Goal: Contribute content: Contribute content

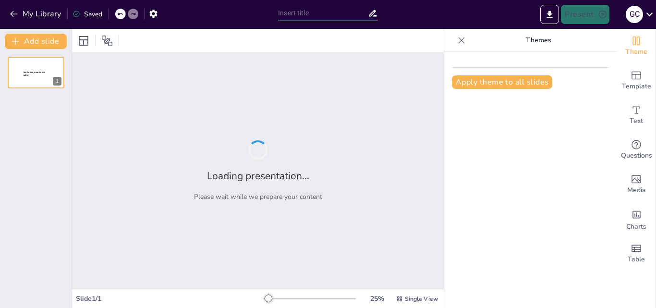
type input "Entendiendo los Linfomas: Tipos y Características"
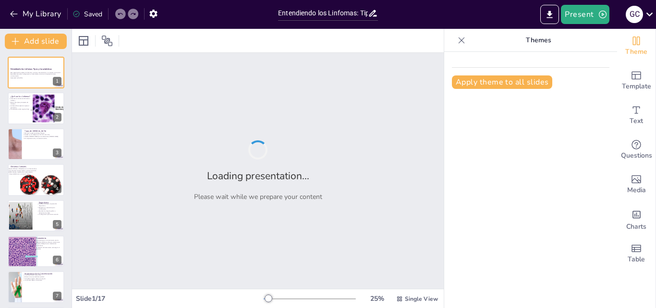
checkbox input "true"
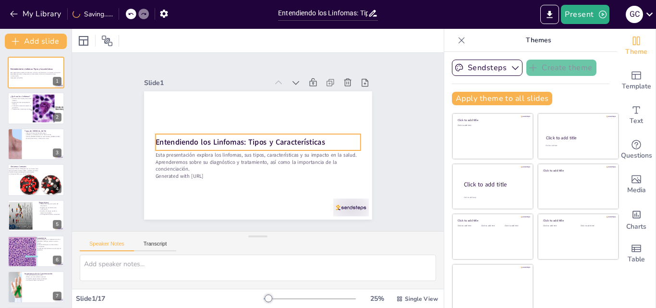
checkbox input "true"
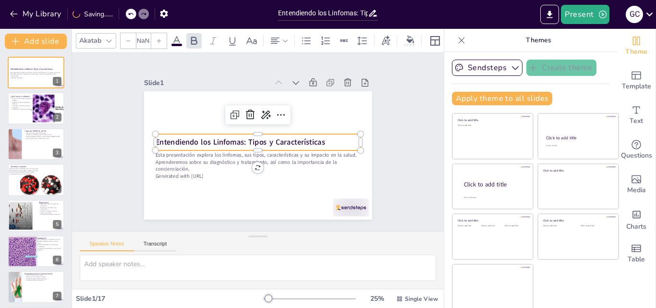
type input "48"
checkbox input "true"
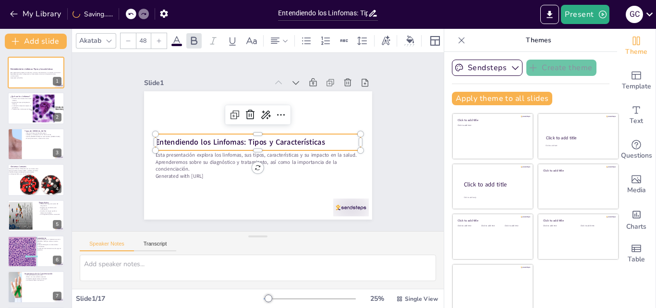
checkbox input "true"
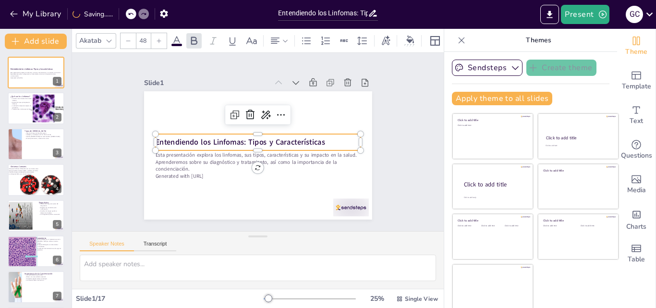
checkbox input "true"
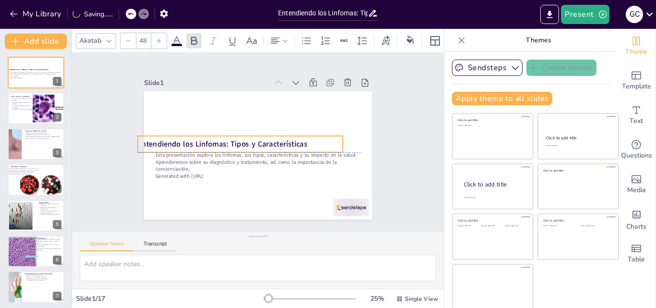
checkbox input "true"
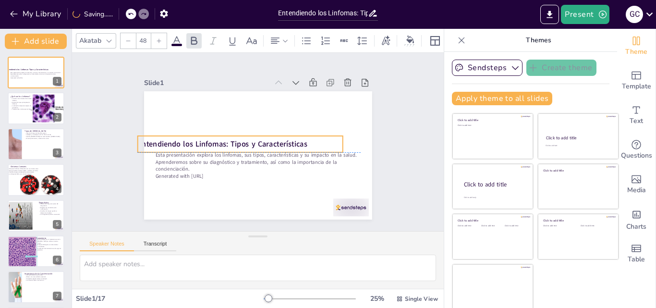
checkbox input "true"
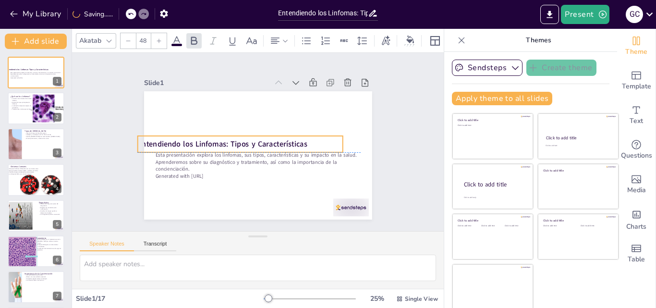
checkbox input "true"
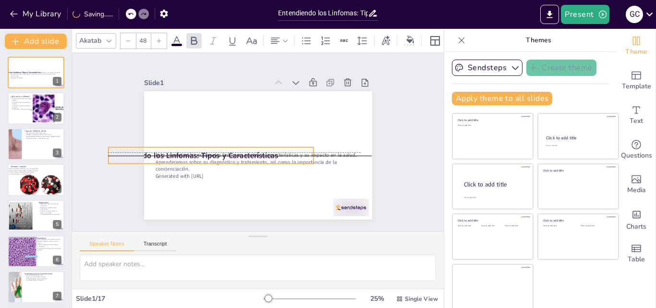
checkbox input "true"
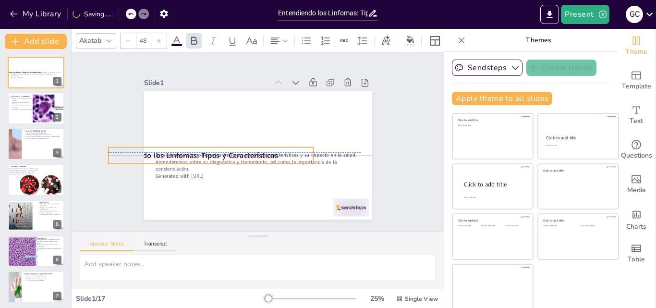
checkbox input "true"
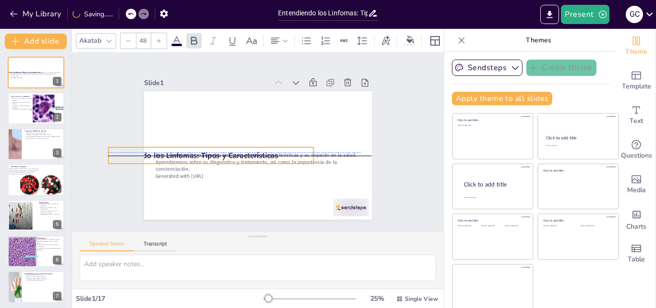
checkbox input "true"
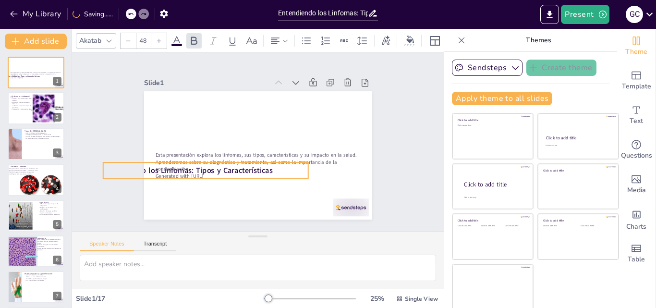
checkbox input "true"
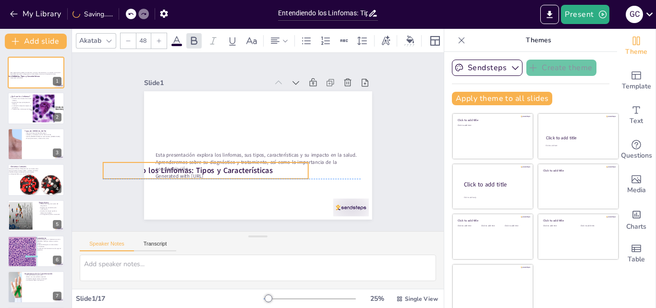
checkbox input "true"
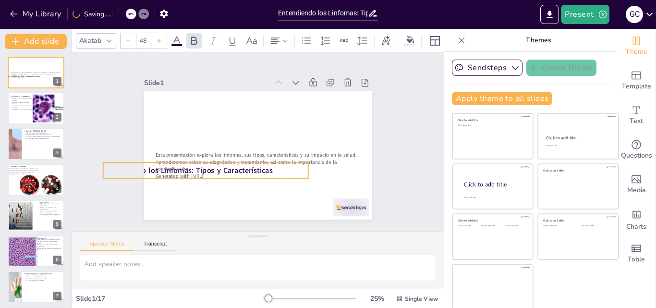
checkbox input "true"
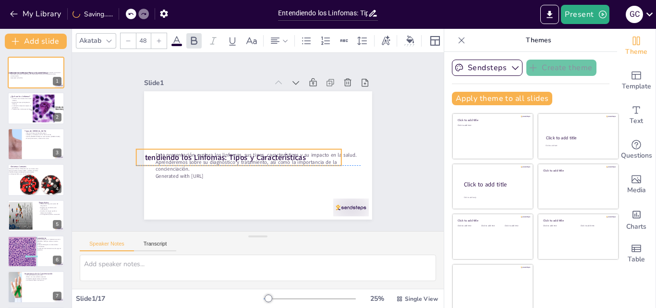
checkbox input "true"
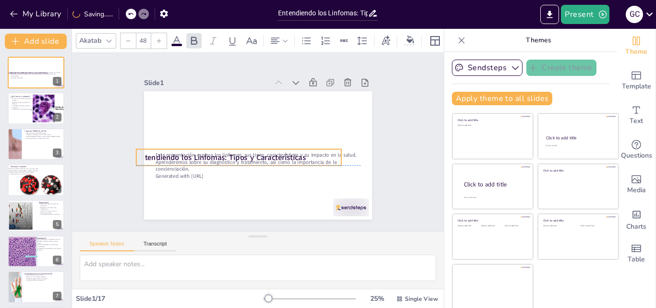
checkbox input "true"
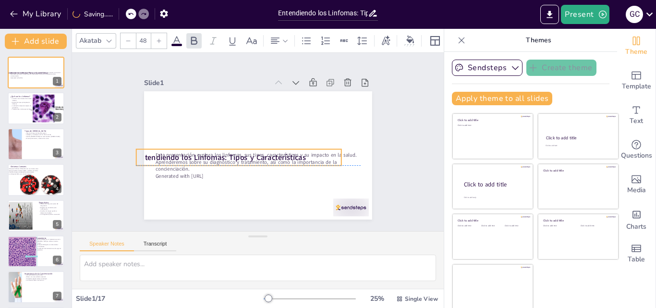
checkbox input "true"
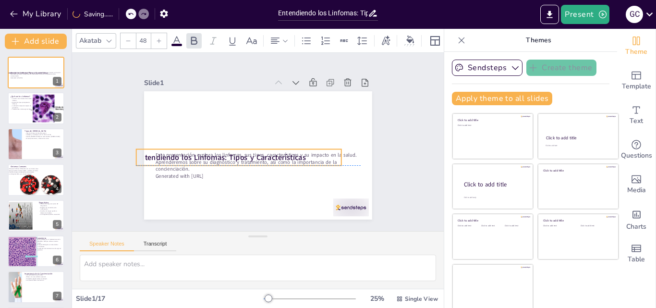
checkbox input "true"
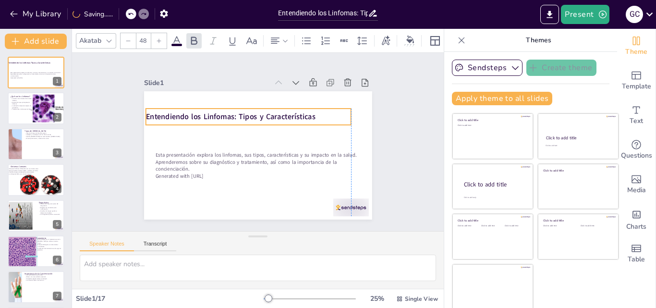
checkbox input "true"
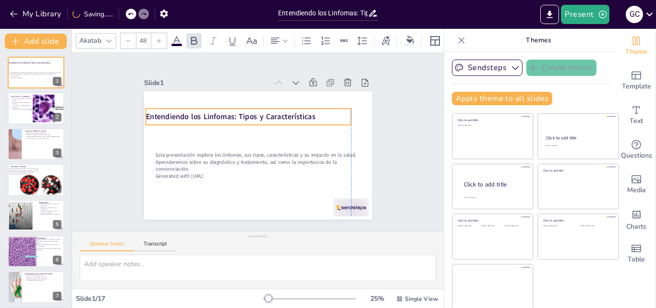
checkbox input "true"
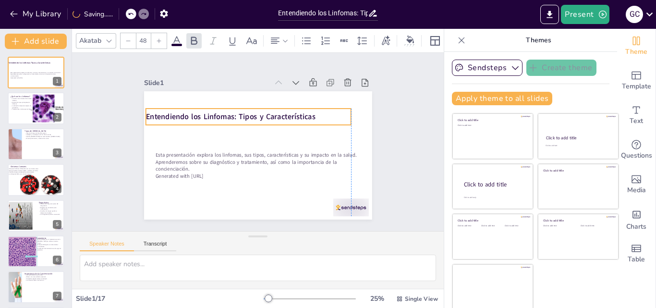
checkbox input "true"
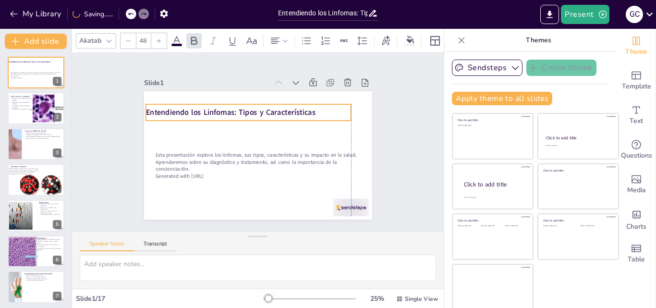
checkbox input "true"
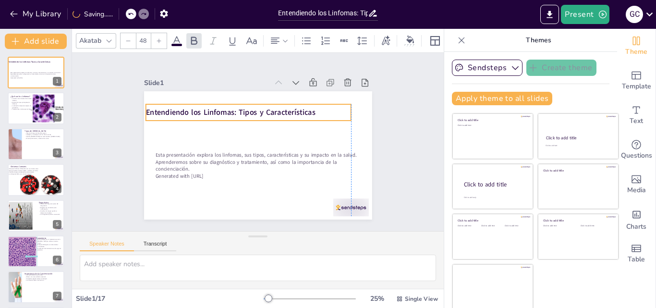
checkbox input "true"
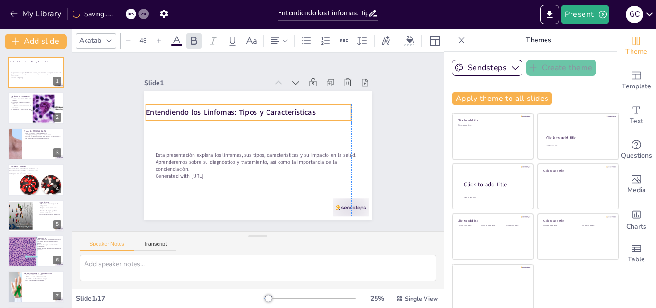
checkbox input "true"
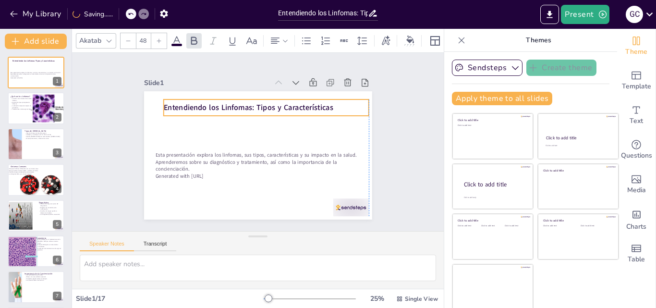
checkbox input "true"
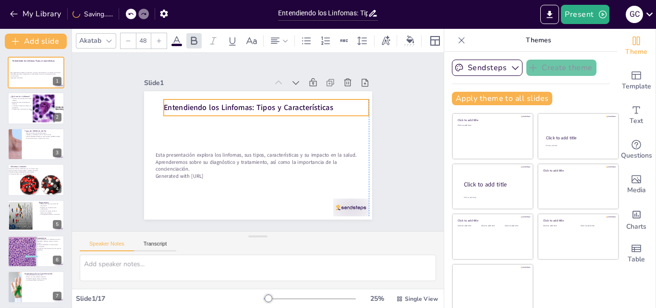
checkbox input "true"
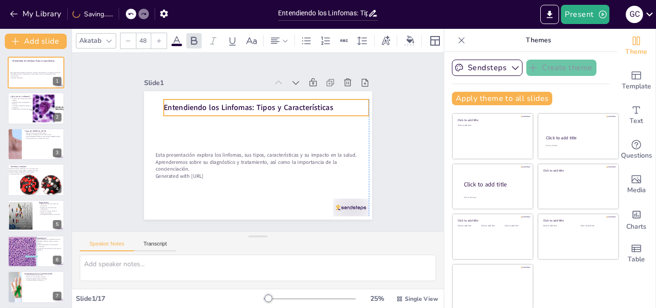
checkbox input "true"
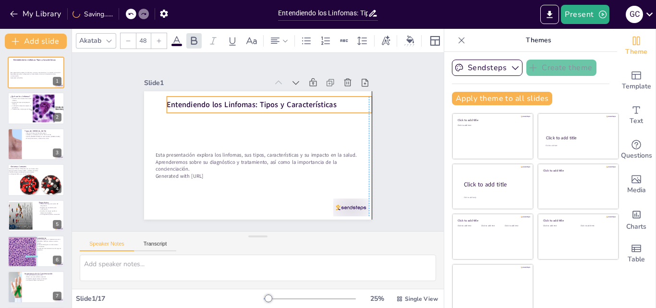
checkbox input "true"
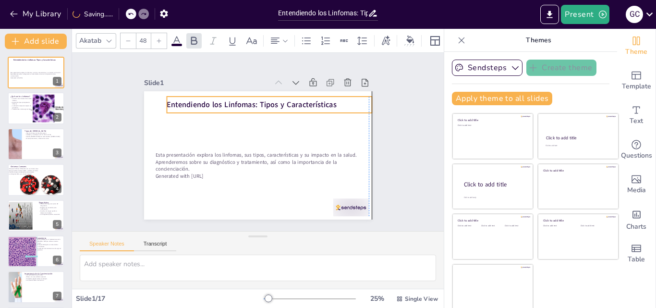
checkbox input "true"
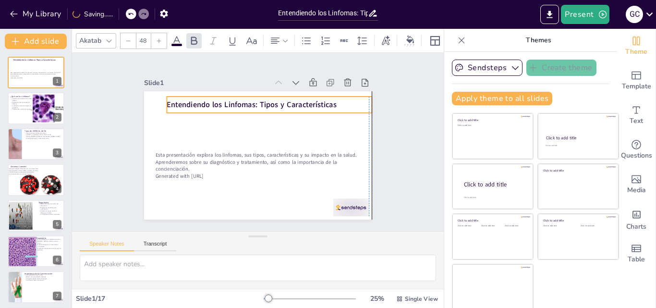
checkbox input "true"
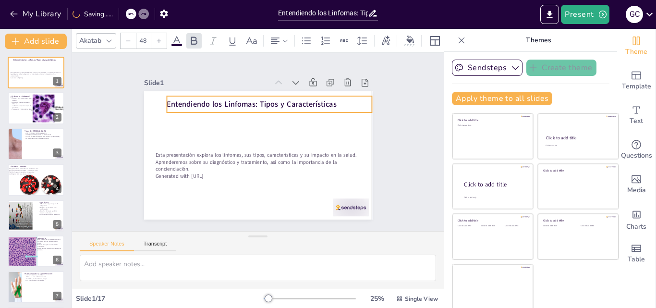
drag, startPoint x: 289, startPoint y: 133, endPoint x: 303, endPoint y: 95, distance: 40.4
click at [303, 95] on p "Entendiendo los Linfomas: Tipos y Características" at bounding box center [296, 137] width 93 height 192
checkbox input "true"
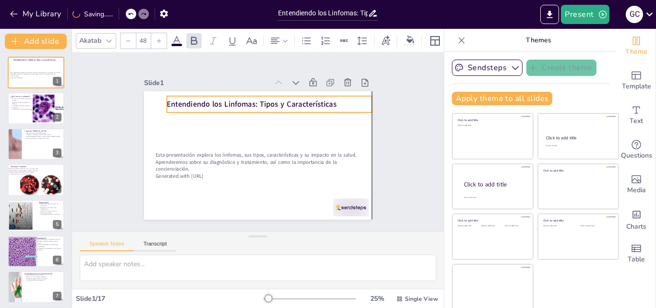
checkbox input "true"
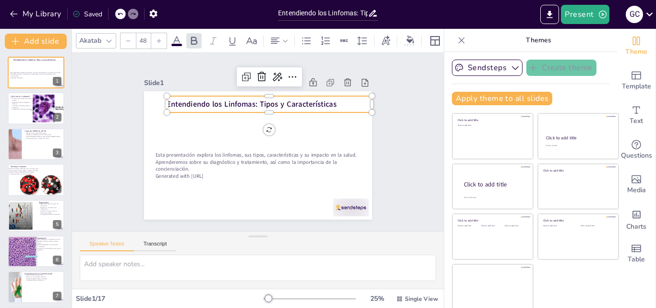
checkbox input "true"
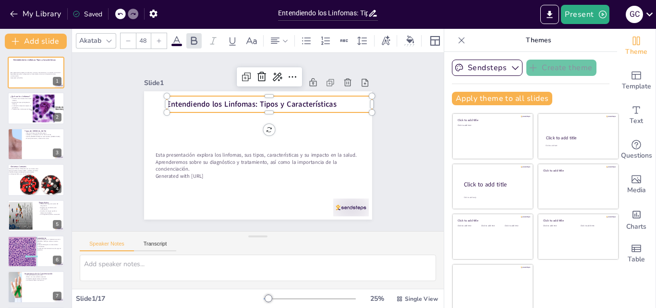
checkbox input "true"
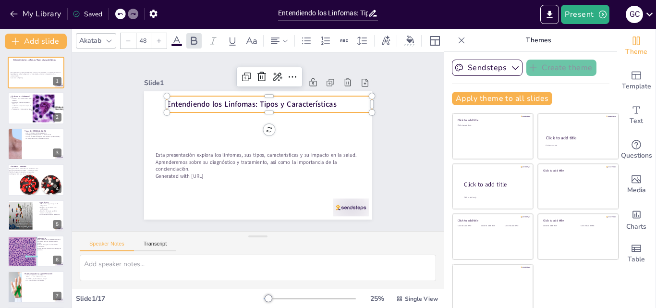
checkbox input "true"
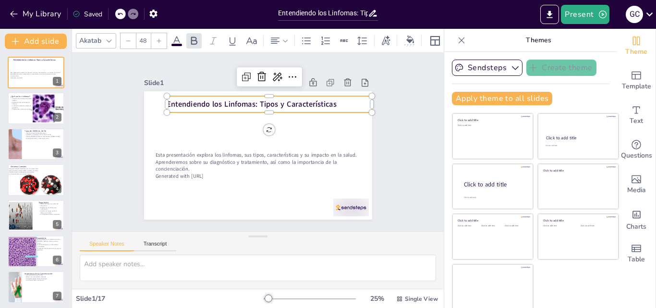
checkbox input "true"
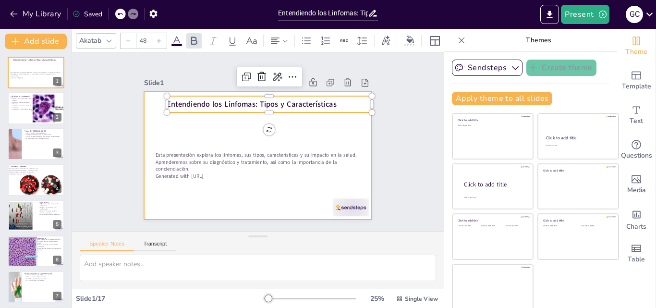
checkbox input "true"
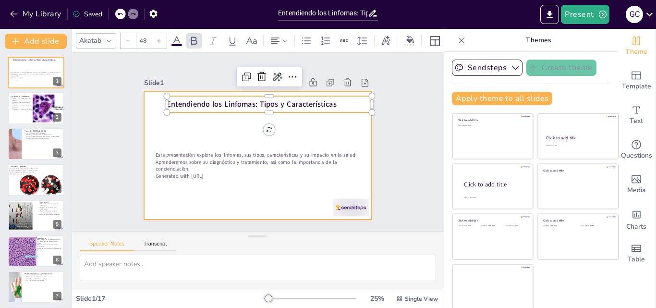
click at [212, 119] on div at bounding box center [246, 147] width 210 height 260
checkbox input "true"
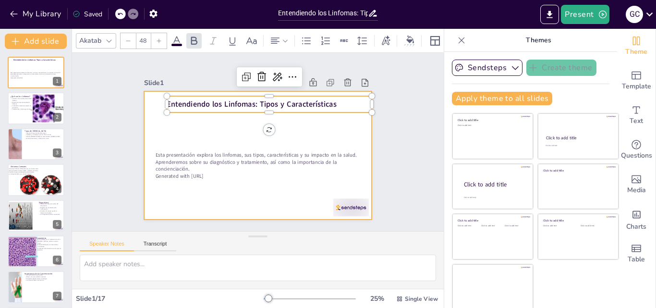
checkbox input "true"
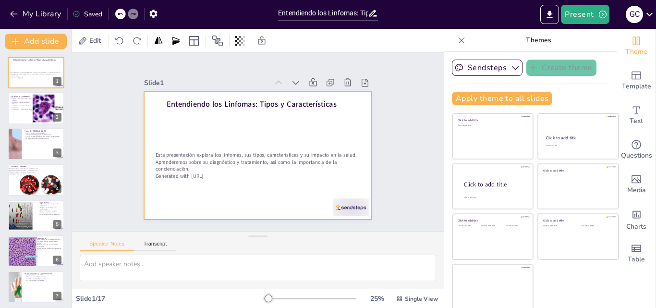
checkbox input "true"
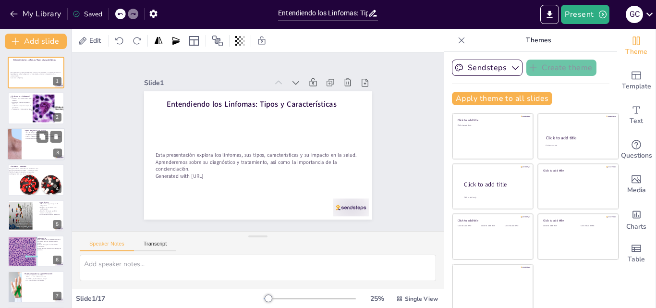
checkbox input "true"
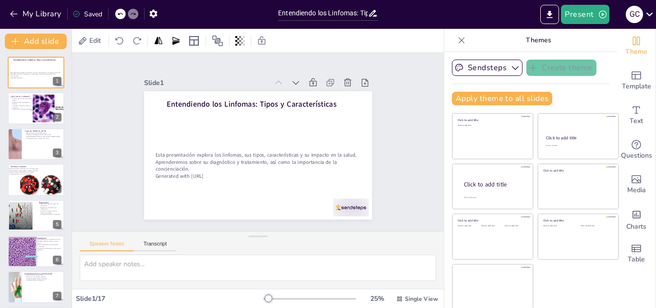
checkbox input "true"
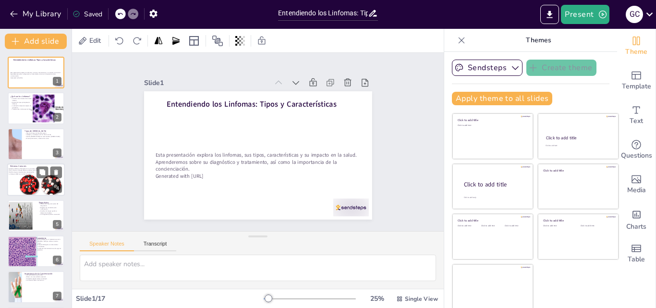
checkbox input "true"
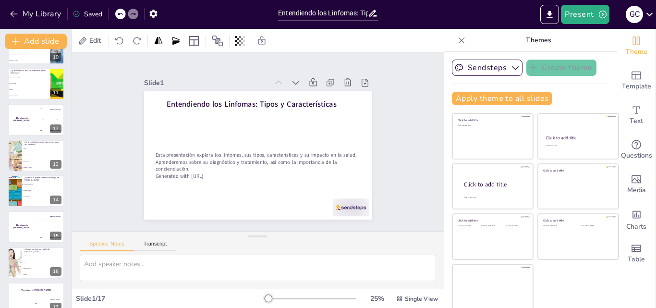
scroll to position [360, 0]
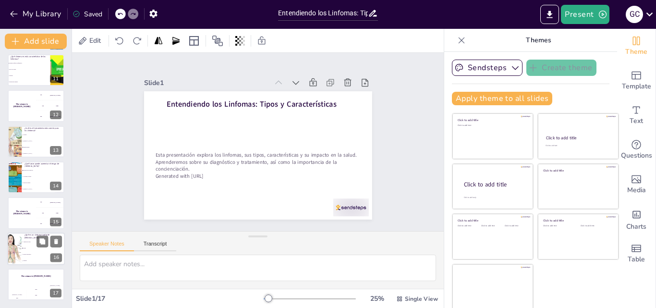
click at [24, 249] on li "Fatiga" at bounding box center [43, 248] width 43 height 6
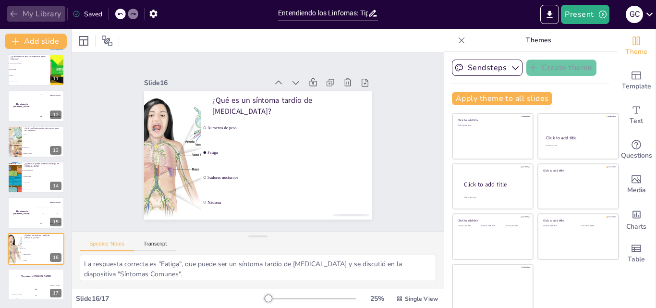
click at [16, 16] on icon "button" at bounding box center [14, 14] width 10 height 10
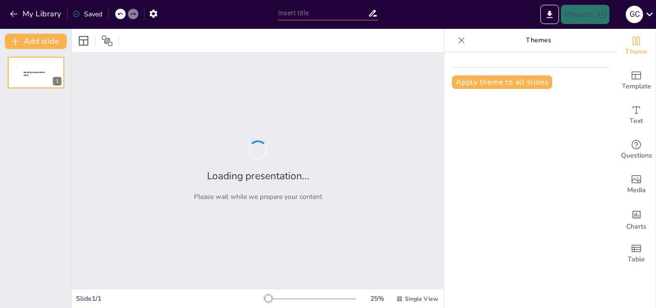
type input "New Sendsteps"
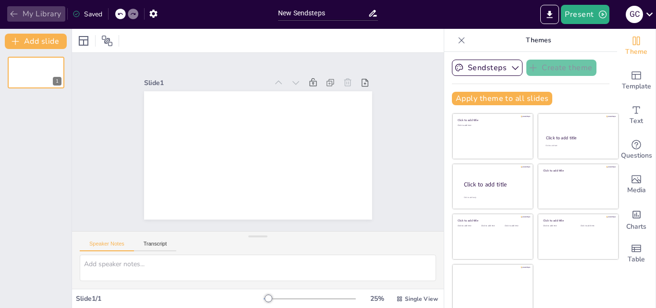
click at [15, 11] on icon "button" at bounding box center [14, 14] width 10 height 10
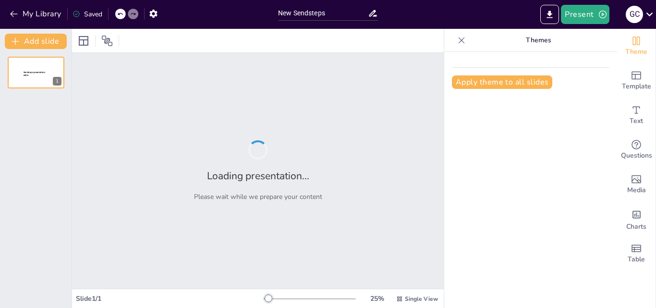
type input "New Sendsteps"
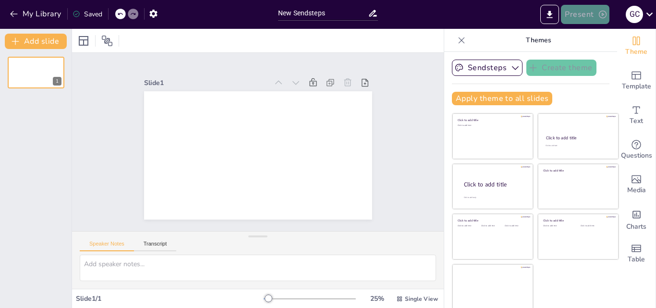
click at [586, 16] on button "Present" at bounding box center [585, 14] width 48 height 19
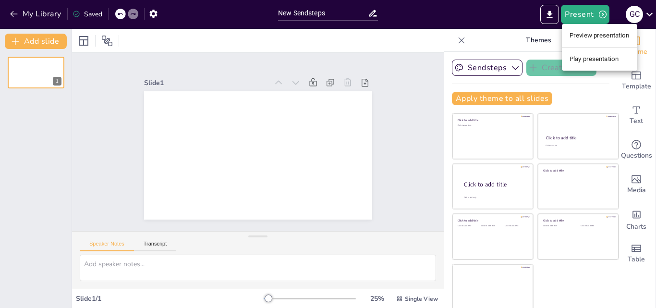
click at [588, 85] on div at bounding box center [328, 154] width 656 height 308
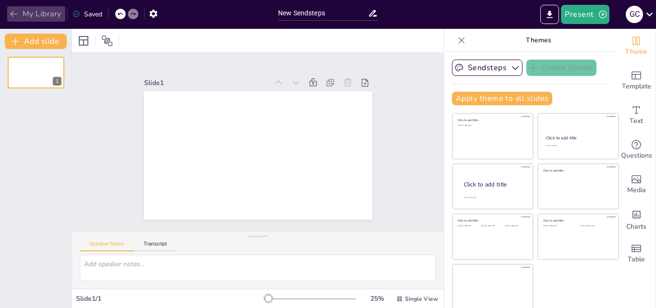
click at [19, 8] on button "My Library" at bounding box center [36, 13] width 58 height 15
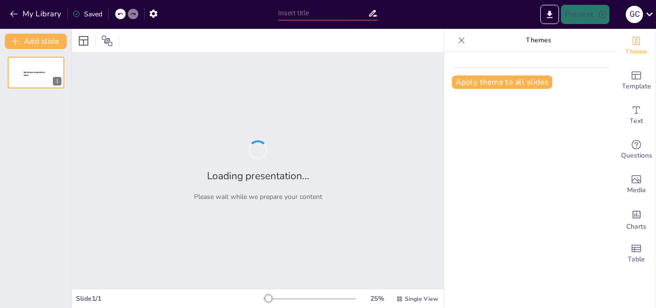
type input "Entendiendo los Linfomas: Tipos y Características"
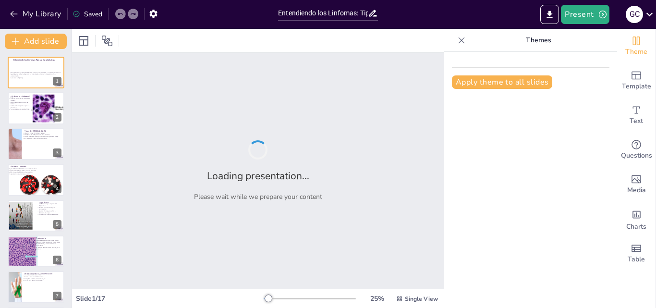
checkbox input "true"
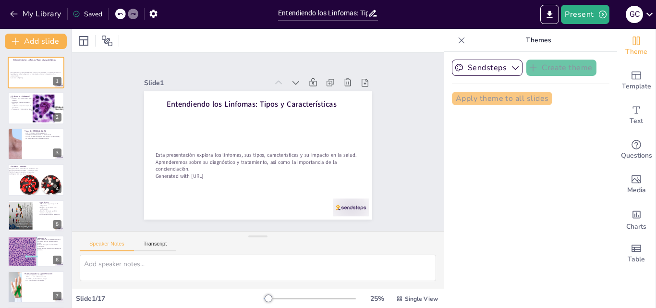
checkbox input "true"
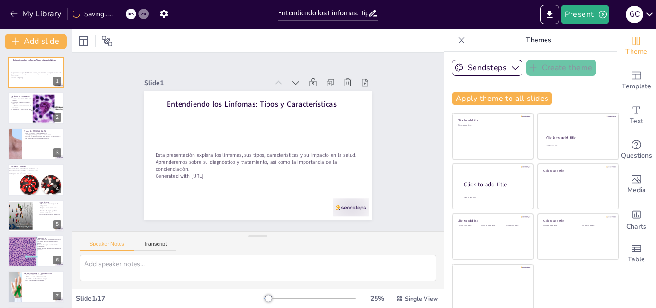
checkbox input "true"
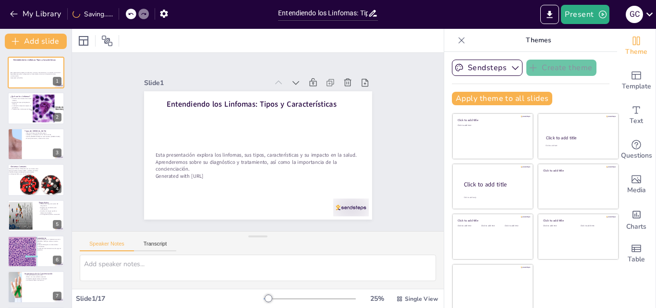
checkbox input "true"
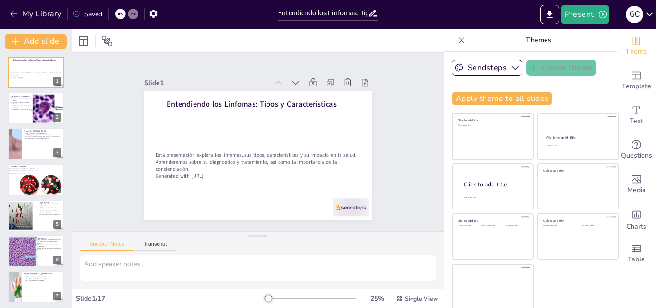
checkbox input "true"
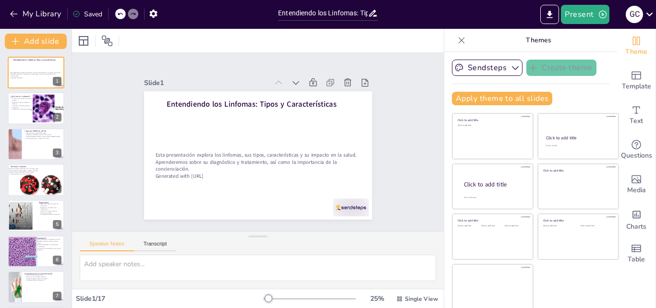
checkbox input "true"
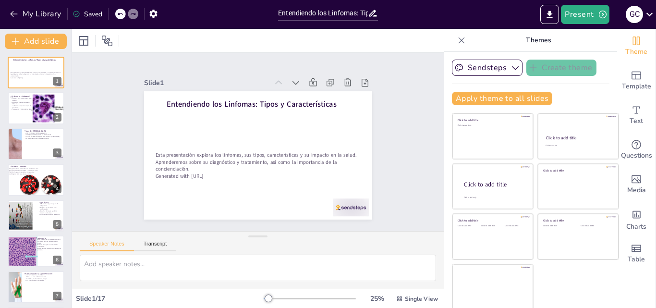
checkbox input "true"
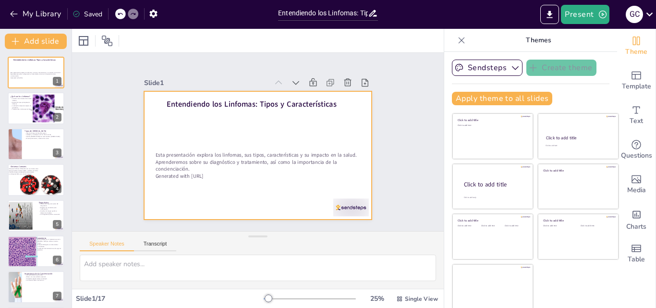
checkbox input "true"
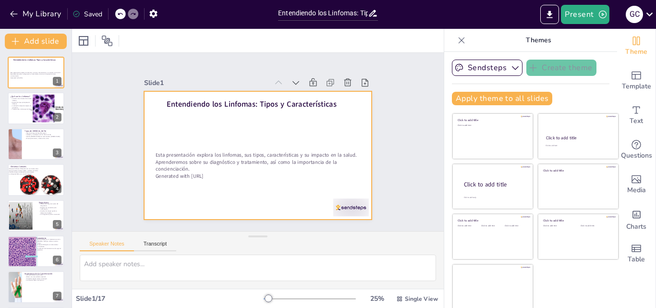
checkbox input "true"
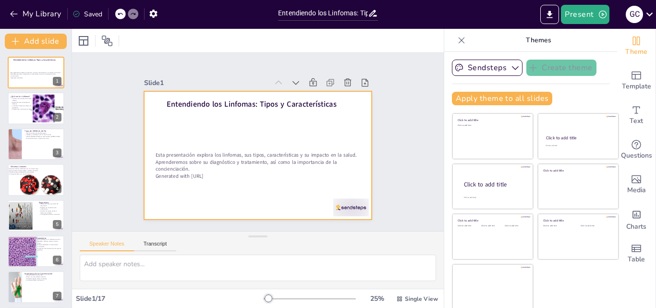
checkbox input "true"
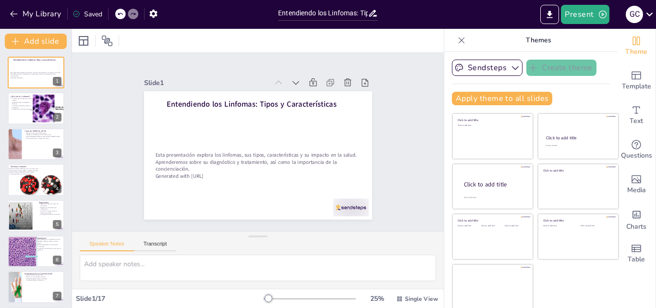
checkbox input "true"
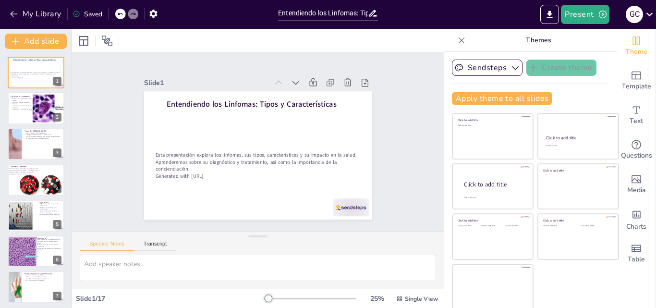
checkbox input "true"
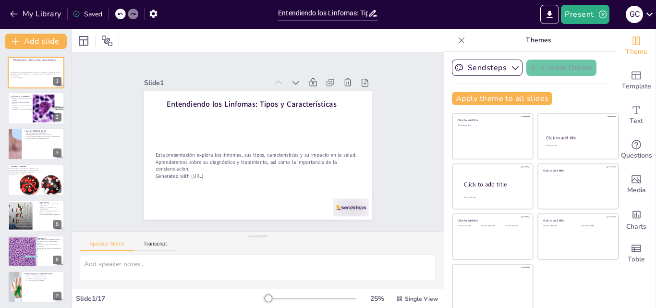
checkbox input "true"
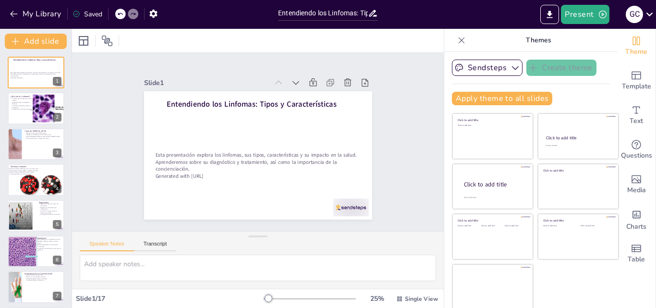
checkbox input "true"
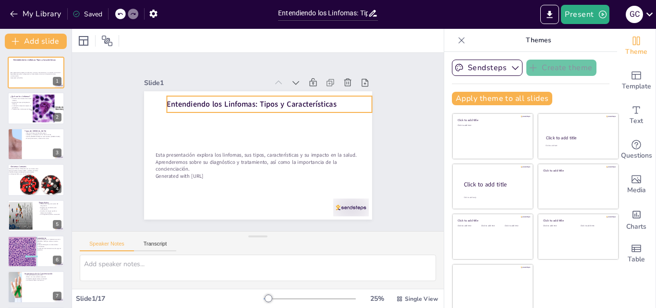
checkbox input "true"
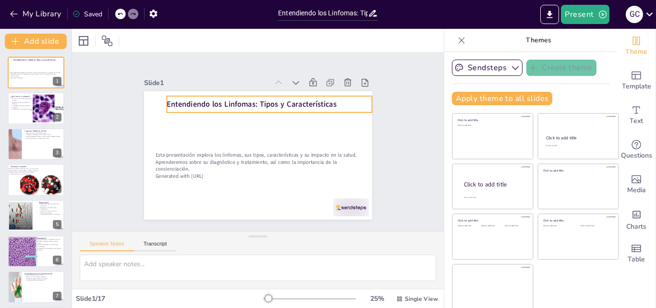
checkbox input "true"
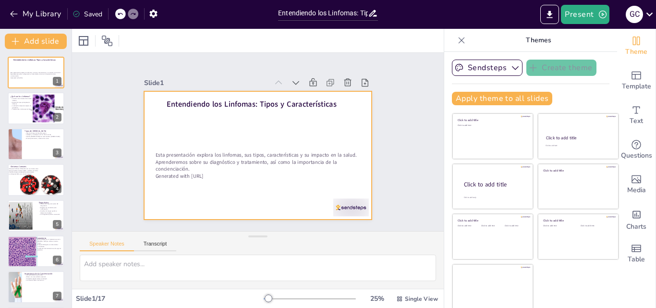
checkbox input "true"
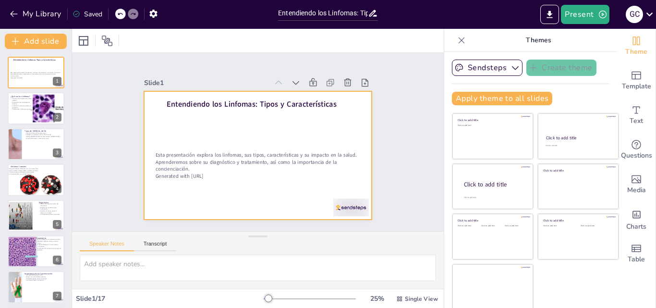
checkbox input "true"
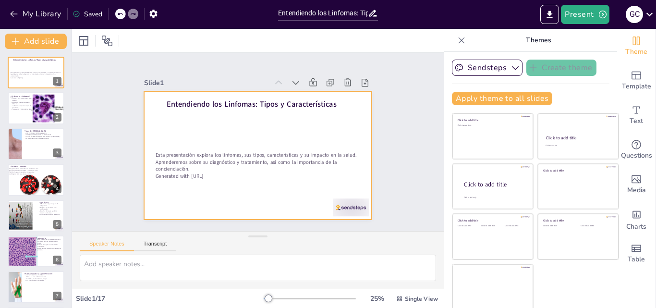
checkbox input "true"
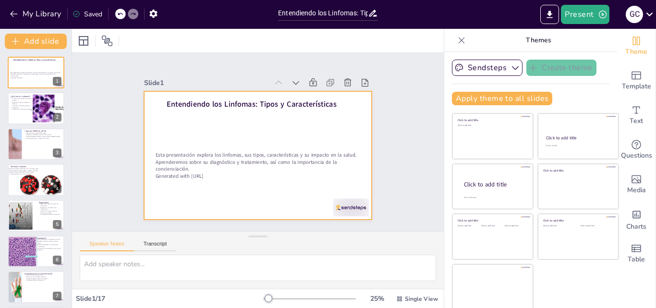
checkbox input "true"
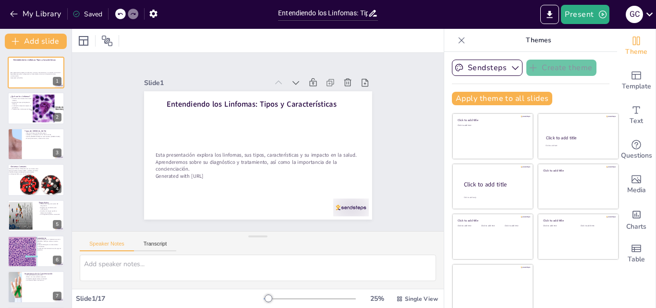
checkbox input "true"
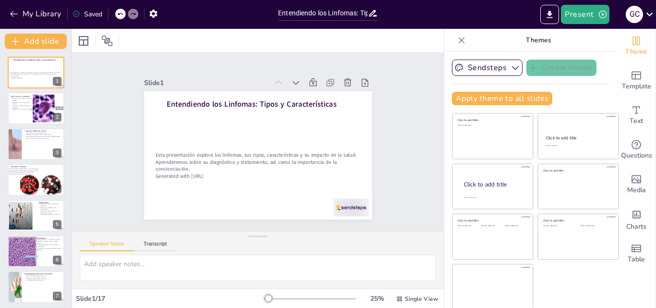
checkbox input "true"
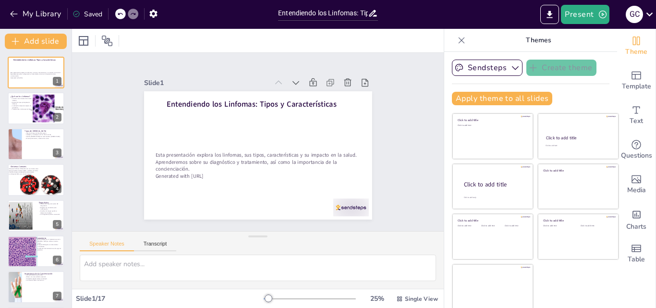
checkbox input "true"
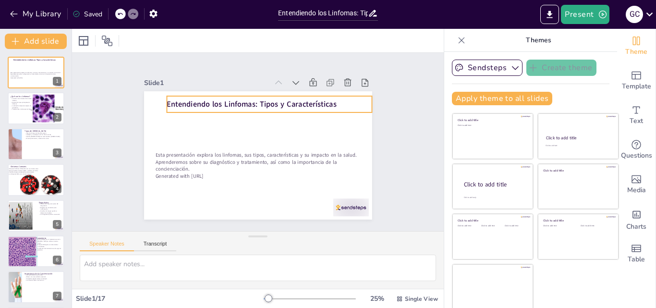
checkbox input "true"
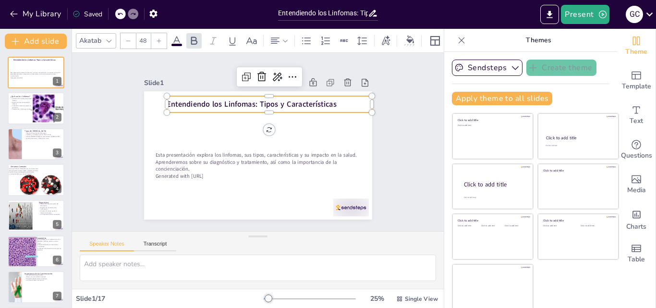
click at [181, 104] on strong "Entendiendo los Linfomas: Tipos y Características" at bounding box center [263, 104] width 164 height 62
checkbox input "true"
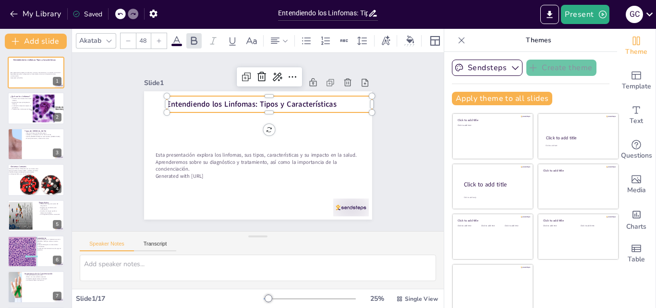
checkbox input "true"
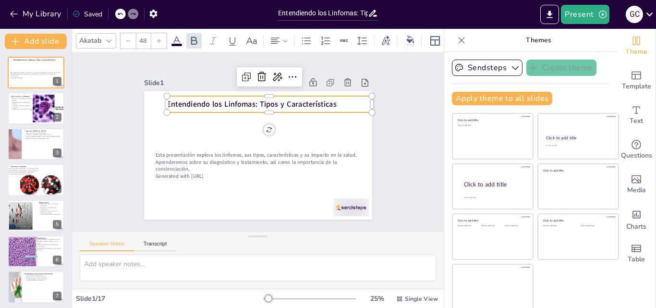
checkbox input "true"
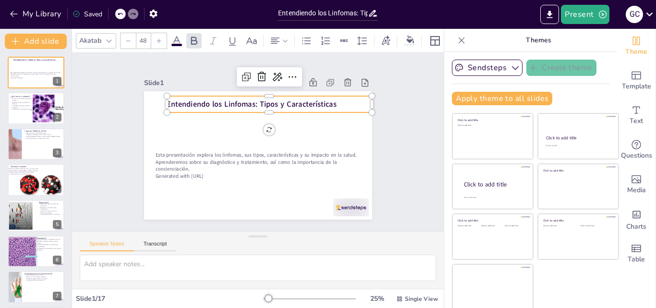
checkbox input "true"
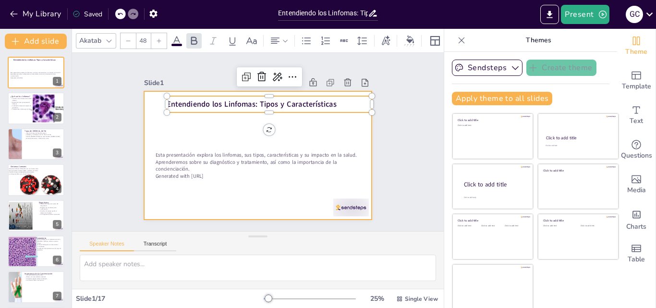
checkbox input "true"
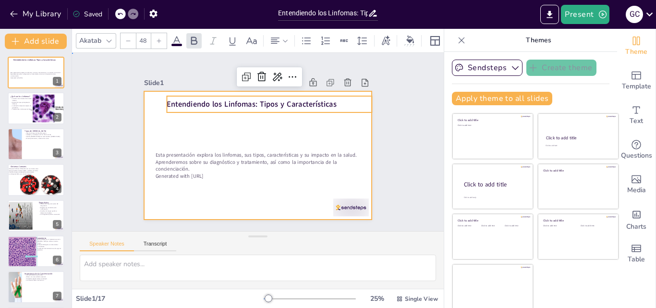
click at [191, 131] on div at bounding box center [245, 138] width 193 height 256
checkbox input "true"
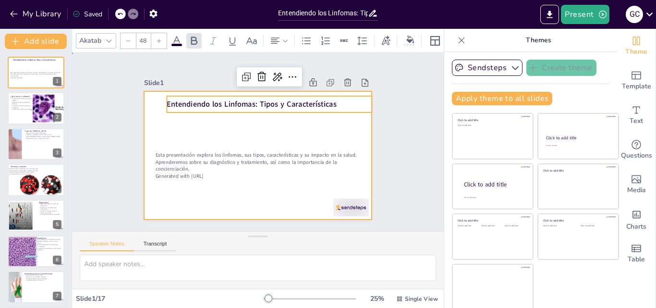
checkbox input "true"
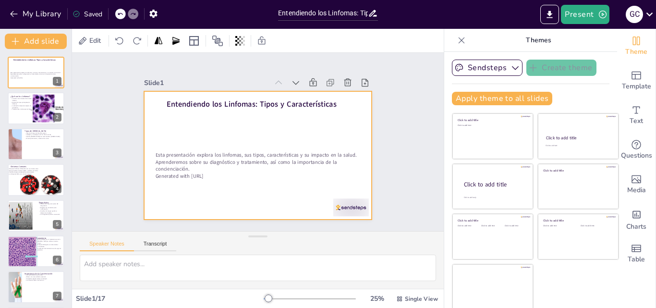
checkbox input "true"
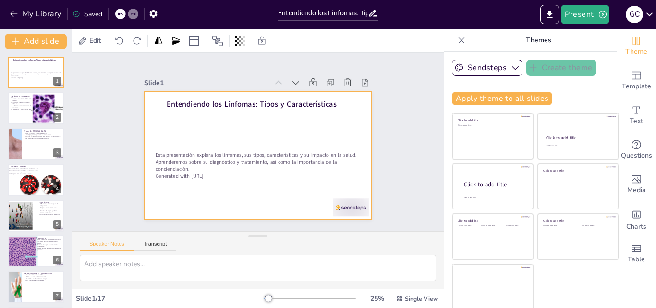
checkbox input "true"
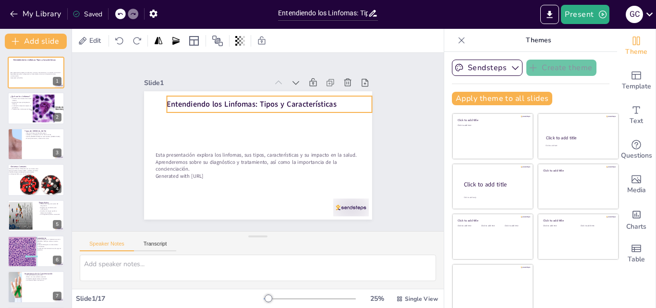
checkbox input "true"
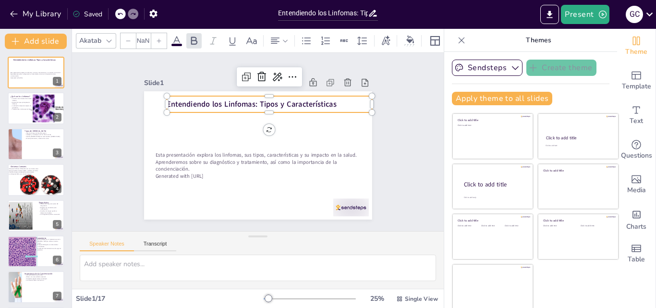
type input "48"
click at [195, 96] on strong "Entendiendo los Linfomas: Tipos y Características" at bounding box center [271, 106] width 152 height 94
checkbox input "true"
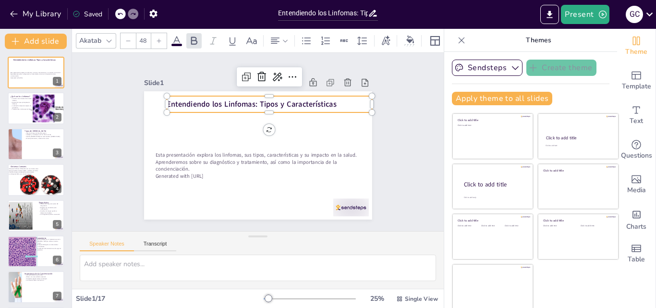
checkbox input "true"
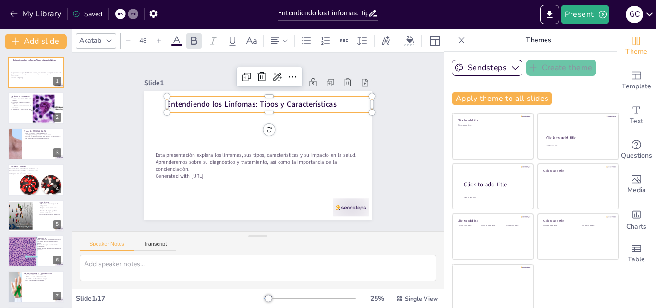
checkbox input "true"
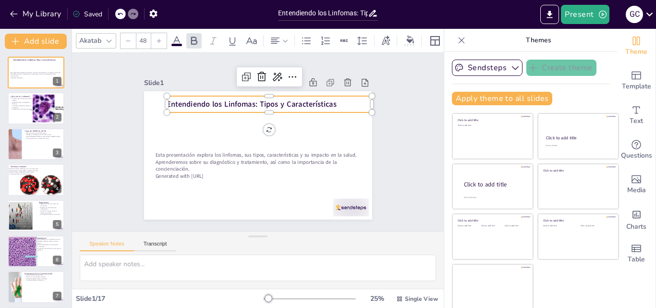
checkbox input "true"
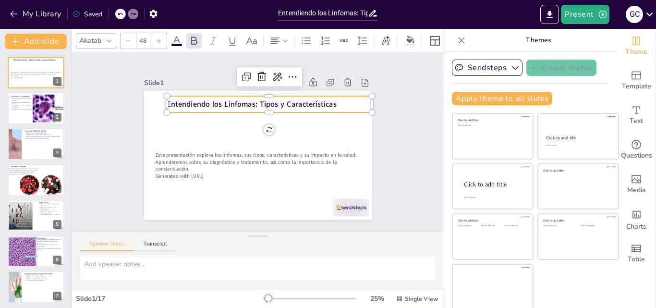
checkbox input "true"
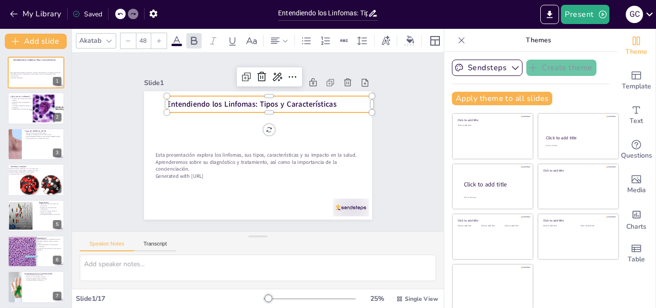
checkbox input "true"
click at [309, 100] on icon at bounding box center [315, 106] width 13 height 13
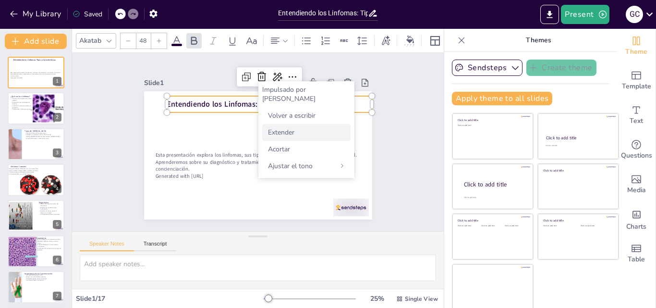
click at [273, 128] on div "Extender" at bounding box center [306, 132] width 88 height 17
checkbox input "true"
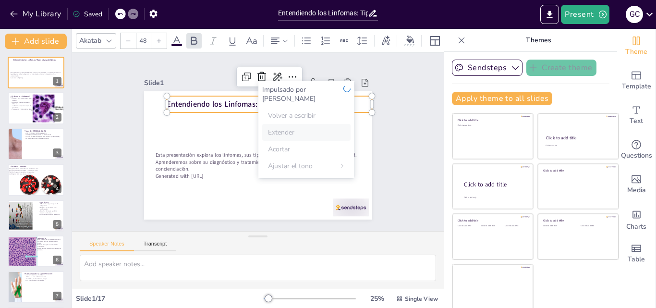
checkbox input "true"
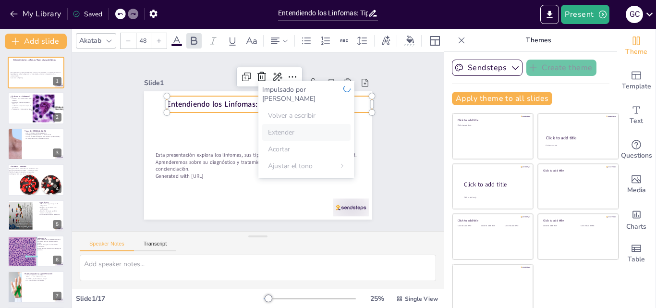
checkbox input "true"
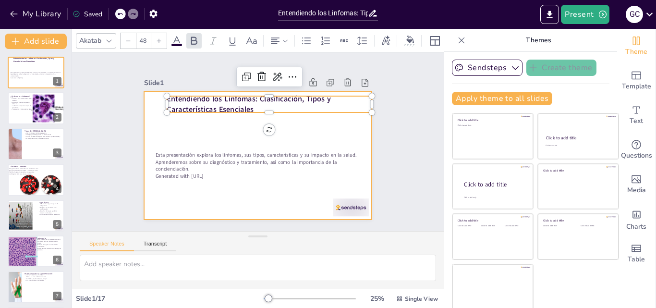
checkbox input "true"
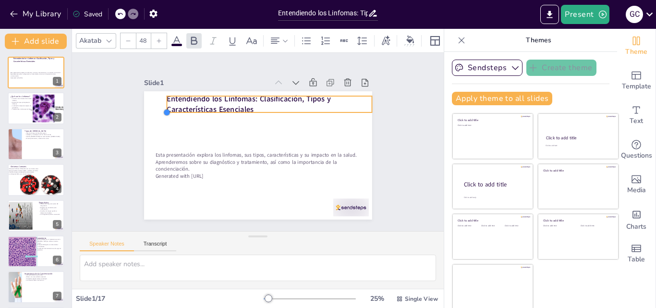
click at [336, 185] on div at bounding box center [340, 189] width 9 height 9
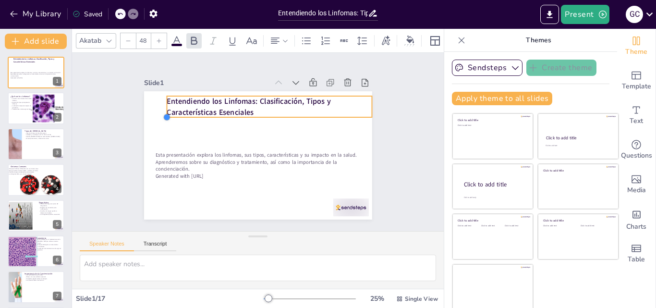
click at [304, 68] on div at bounding box center [309, 63] width 10 height 10
click at [288, 58] on div at bounding box center [292, 53] width 9 height 9
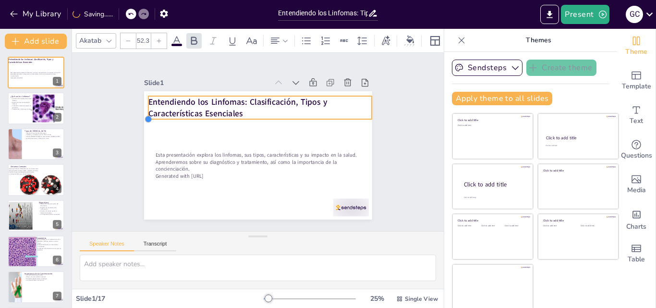
drag, startPoint x: 159, startPoint y: 111, endPoint x: 174, endPoint y: 113, distance: 14.5
click at [174, 113] on div "Entendiendo los Linfomas: Clasificación, Tipos y Características Esenciales Est…" at bounding box center [253, 155] width 256 height 193
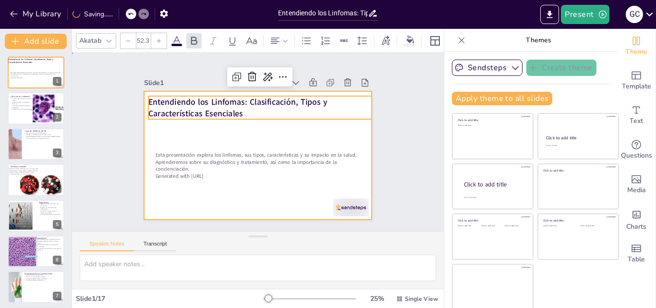
click at [296, 122] on div at bounding box center [244, 145] width 173 height 250
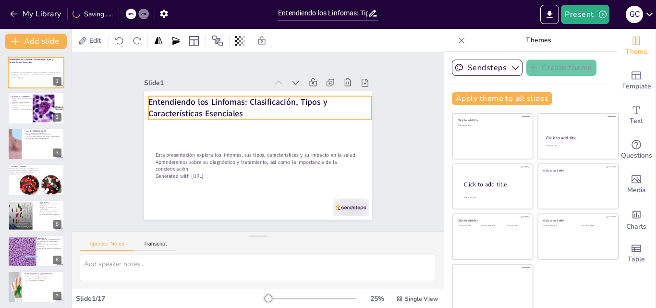
click at [240, 114] on p "Entendiendo los Linfomas: Clasificación, Tipos y Características Esenciales" at bounding box center [284, 163] width 150 height 194
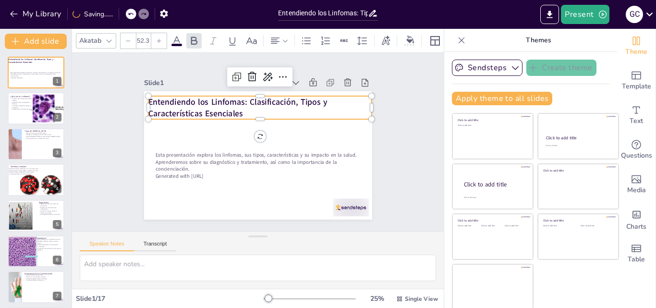
click at [237, 153] on p "Entendiendo los Linfomas: Clasificación, Tipos y Características Esenciales" at bounding box center [252, 176] width 225 height 46
click at [234, 107] on strong "Entendiendo los Linfomas: Clasificación, Tipos y Características Esenciales" at bounding box center [281, 107] width 94 height 168
click at [295, 81] on icon at bounding box center [302, 88] width 14 height 14
click at [205, 108] on strong "Entendiendo los Linfomas: Clasificación, Tipos y Características Esenciales" at bounding box center [257, 97] width 167 height 99
click at [257, 108] on strong "Entendiendo los Linfomas: Clasificación, Tipos y Características Esenciales" at bounding box center [287, 114] width 60 height 178
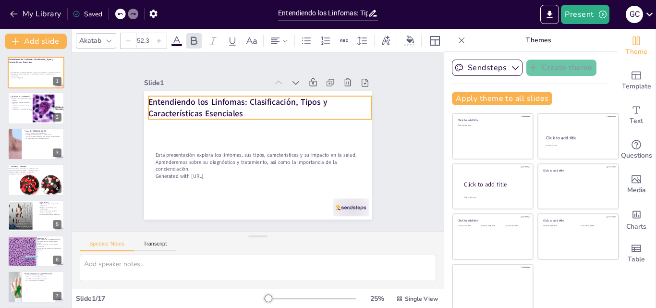
click at [237, 108] on strong "Entendiendo los Linfomas: Clasificación, Tipos y Características Esenciales" at bounding box center [301, 150] width 128 height 148
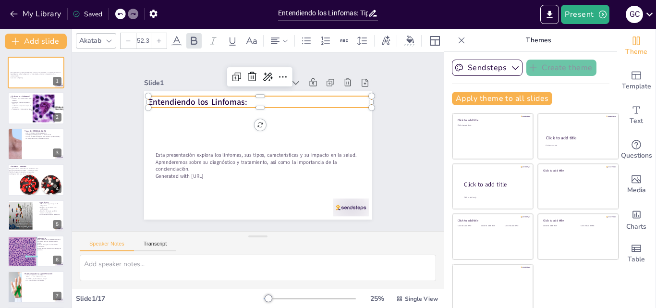
click at [199, 98] on strong "Entendiendo los Linfomas:" at bounding box center [239, 72] width 81 height 74
click at [252, 97] on strong "Entendiendo un tipo de càncer los Linfomas:" at bounding box center [284, 101] width 78 height 157
click at [252, 97] on strong "Entendiendo un tipo de càncer.. los Linfomas:" at bounding box center [305, 145] width 110 height 145
drag, startPoint x: 252, startPoint y: 97, endPoint x: 232, endPoint y: 115, distance: 26.5
click at [257, 95] on strong "Entendiendo un tipo de càncer... los Linfomas:" at bounding box center [262, 95] width 147 height 111
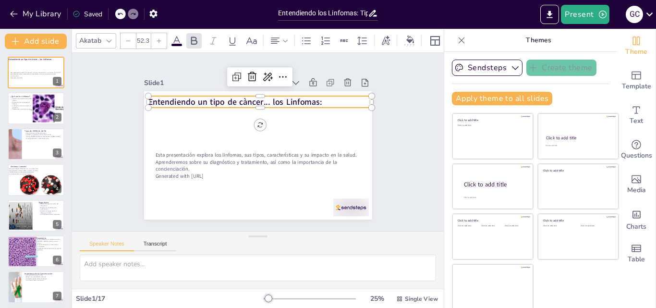
click at [259, 100] on strong "Entendiendo un tipo de càncer... los Linfomas:" at bounding box center [220, 114] width 163 height 81
click at [259, 100] on strong "Entendiendo un tipo de càncer... los Linfomas:" at bounding box center [289, 108] width 64 height 169
click at [259, 100] on strong "Entendiendo un tipo de càncer... los Linfomas:" at bounding box center [267, 97] width 136 height 124
click at [259, 100] on strong "Entendiendo un tipo de càncer... los Linfomas:" at bounding box center [262, 95] width 147 height 111
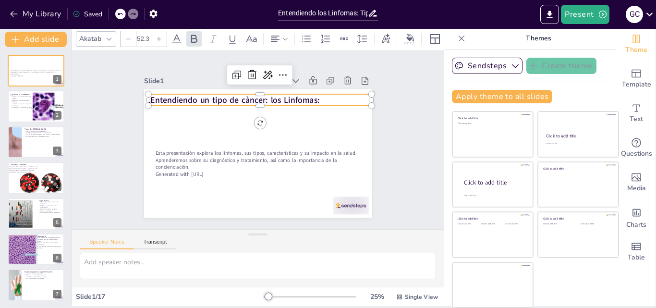
click at [261, 127] on strong ".Entendiendo un tipo de càncer: los Linfomas:" at bounding box center [296, 167] width 161 height 80
click at [301, 95] on p ".Entendiendo un tipo de càncer: Linfomas:" at bounding box center [286, 168] width 158 height 174
click at [372, 126] on div at bounding box center [376, 130] width 9 height 9
click at [358, 206] on div at bounding box center [352, 211] width 11 height 11
click at [272, 254] on div at bounding box center [267, 258] width 9 height 9
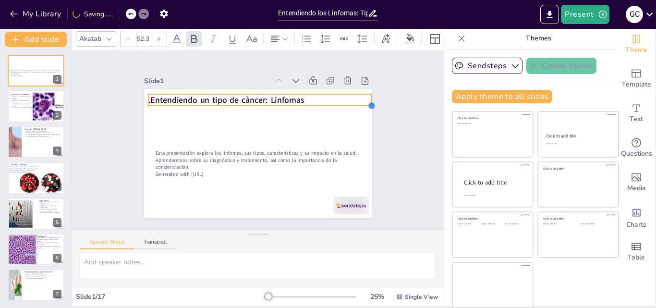
click at [363, 185] on div at bounding box center [365, 190] width 11 height 11
click at [159, 78] on div at bounding box center [164, 74] width 10 height 10
click at [205, 41] on div at bounding box center [210, 35] width 11 height 11
click at [310, 44] on div at bounding box center [314, 39] width 9 height 9
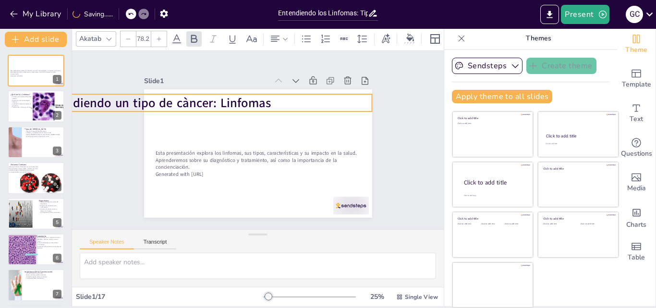
drag, startPoint x: 138, startPoint y: 101, endPoint x: 178, endPoint y: 107, distance: 40.7
click at [178, 107] on div "Esta presentación explora los linfomas, sus tipos, características y su impacto…" at bounding box center [252, 153] width 260 height 210
click at [287, 99] on strong ".Entendiendo un tipo de càncer: Linfomas" at bounding box center [295, 36] width 17 height 233
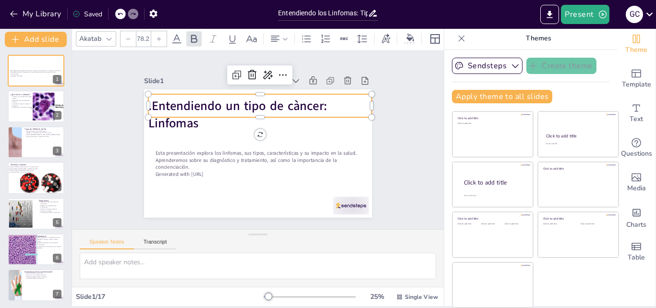
click at [215, 112] on p ".Entendiendo un tipo de càncer: Linfomas" at bounding box center [267, 116] width 223 height 102
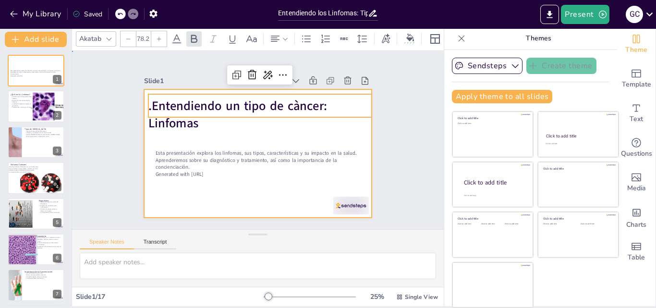
click at [215, 133] on div at bounding box center [268, 130] width 248 height 255
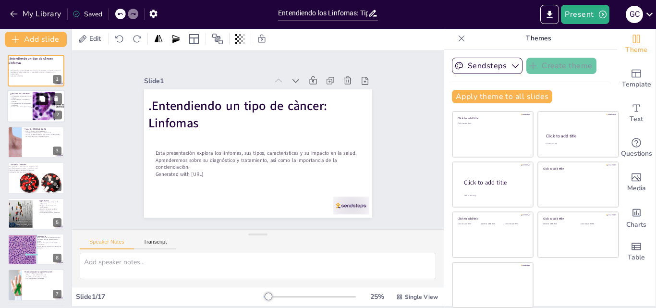
click at [47, 94] on button at bounding box center [42, 99] width 12 height 12
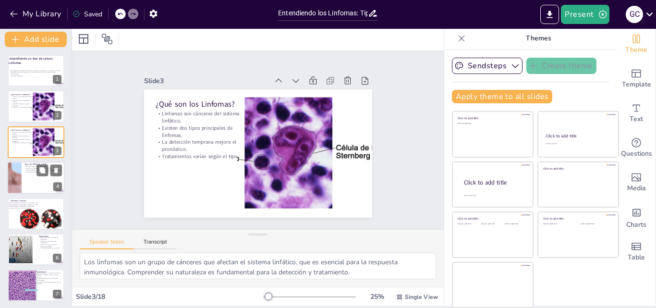
click at [16, 179] on div at bounding box center [15, 177] width 58 height 33
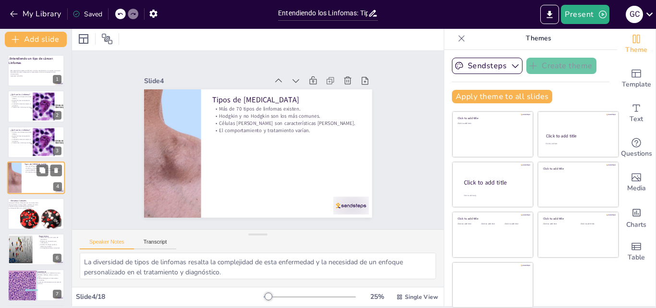
scroll to position [1, 0]
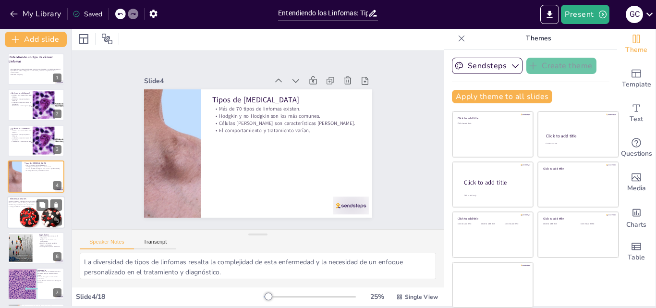
click at [35, 221] on div at bounding box center [40, 218] width 58 height 33
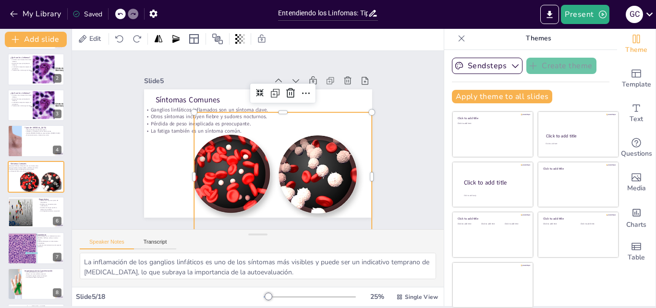
click at [228, 159] on div at bounding box center [239, 105] width 240 height 151
click at [316, 143] on icon at bounding box center [324, 151] width 16 height 16
click at [297, 152] on icon at bounding box center [302, 157] width 10 height 10
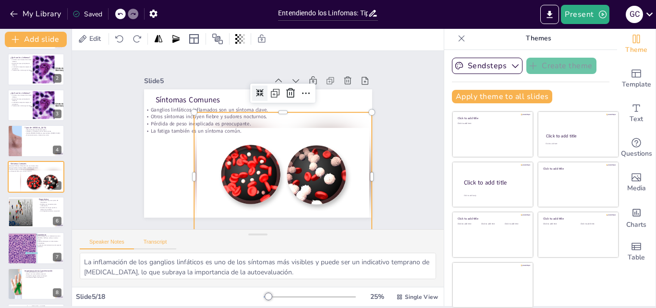
click at [156, 245] on button "Transcript" at bounding box center [155, 244] width 43 height 11
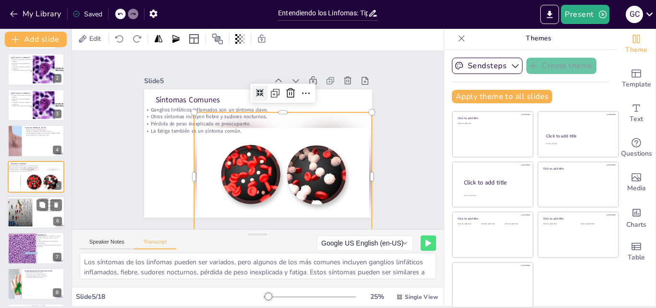
click at [19, 213] on div at bounding box center [30, 212] width 50 height 29
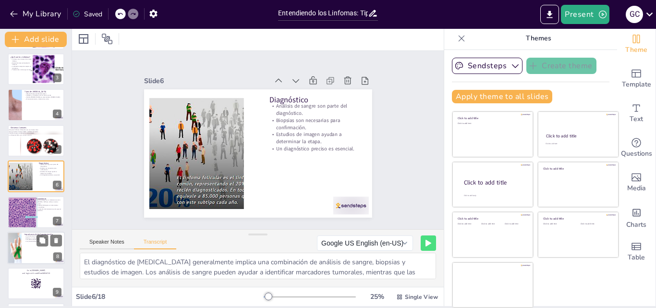
click at [24, 248] on div at bounding box center [36, 247] width 58 height 33
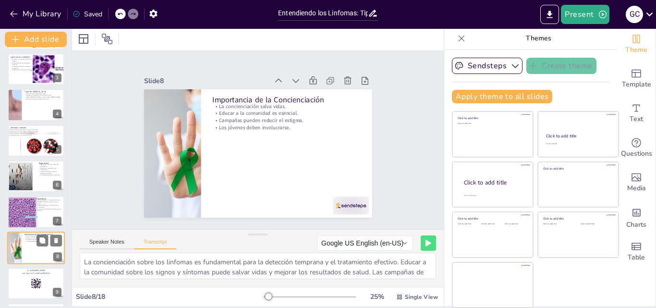
scroll to position [144, 0]
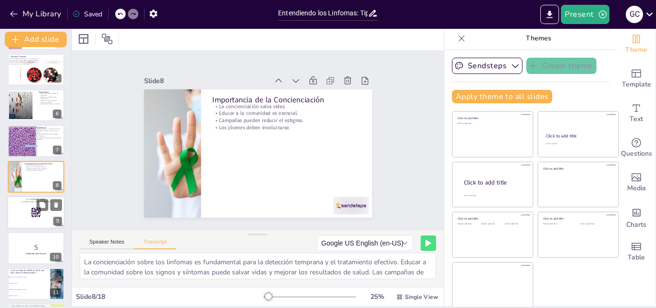
click at [29, 208] on div at bounding box center [36, 212] width 58 height 33
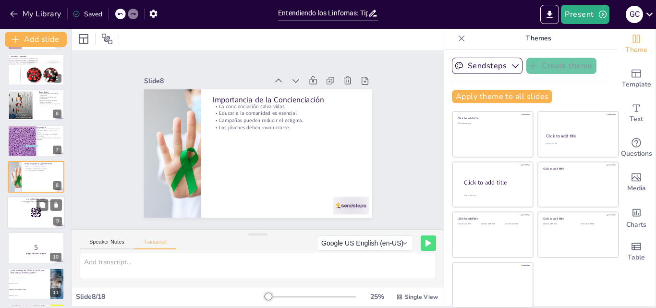
scroll to position [180, 0]
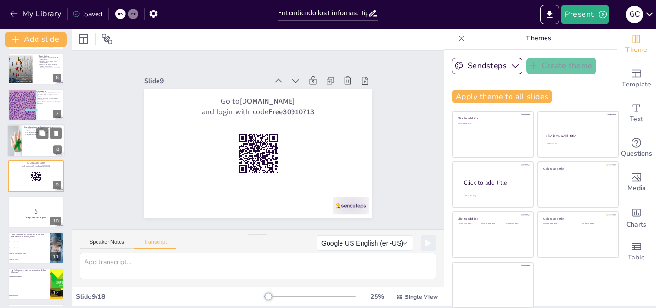
click at [32, 133] on p "Campañas pueden reducir el estigma." at bounding box center [42, 133] width 37 height 2
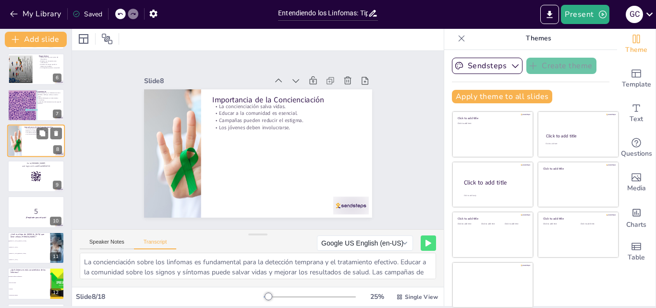
scroll to position [144, 0]
